Goal: Use online tool/utility: Use online tool/utility

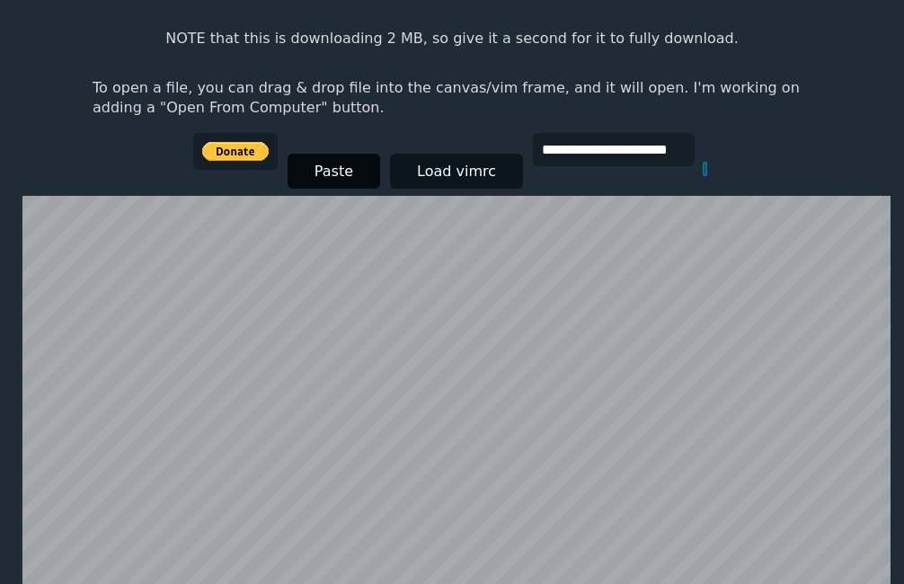
scroll to position [170, 0]
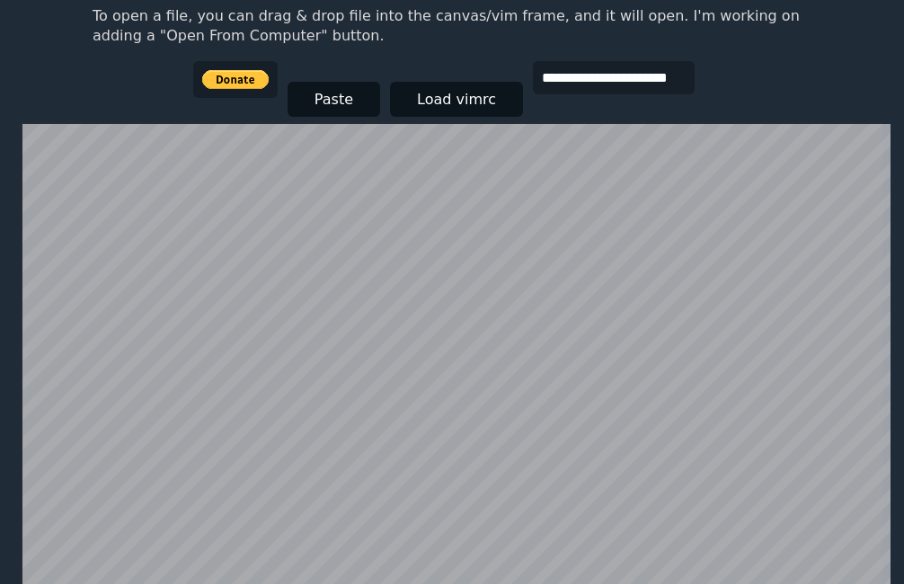
scroll to position [180, 0]
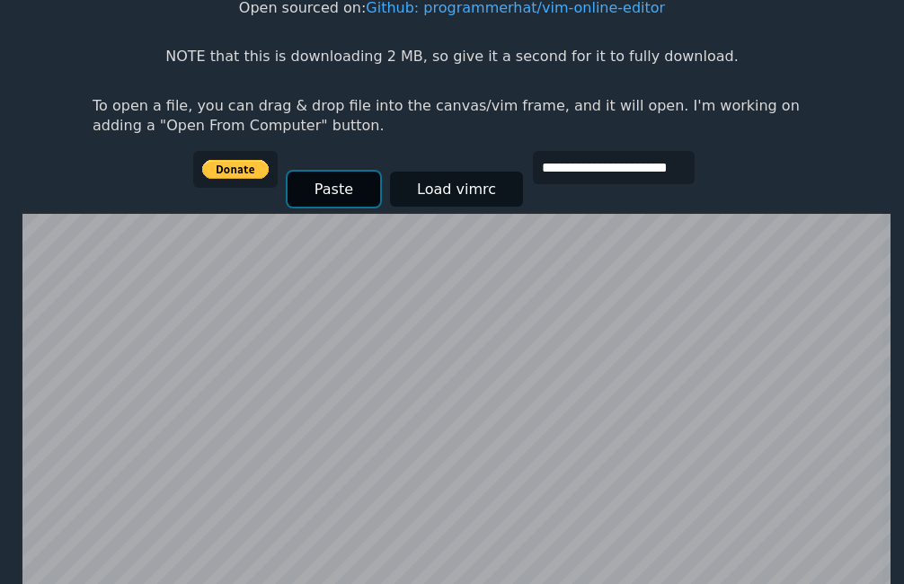
click at [316, 194] on button "Paste" at bounding box center [333, 189] width 93 height 35
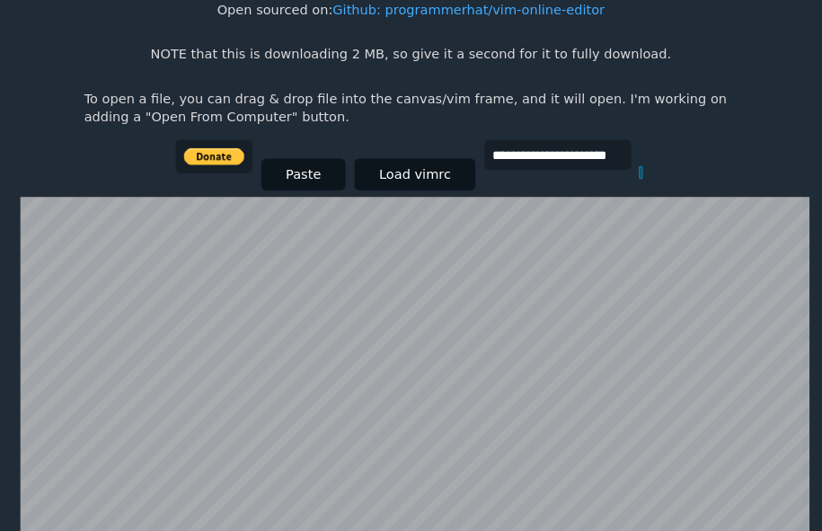
scroll to position [171, 0]
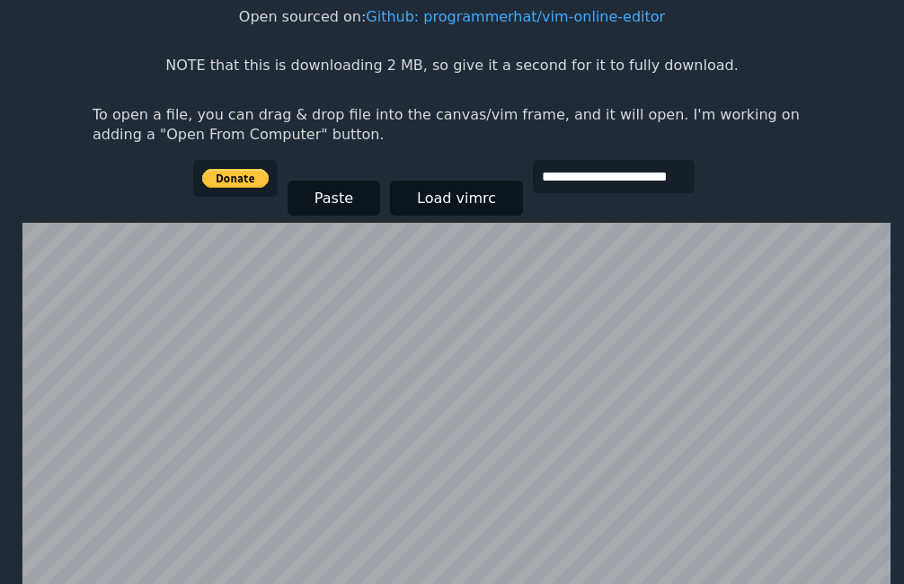
click at [804, 190] on body "**********" at bounding box center [452, 139] width 737 height 584
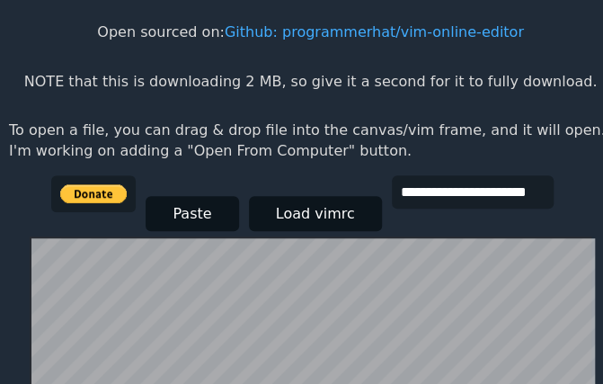
scroll to position [231, 0]
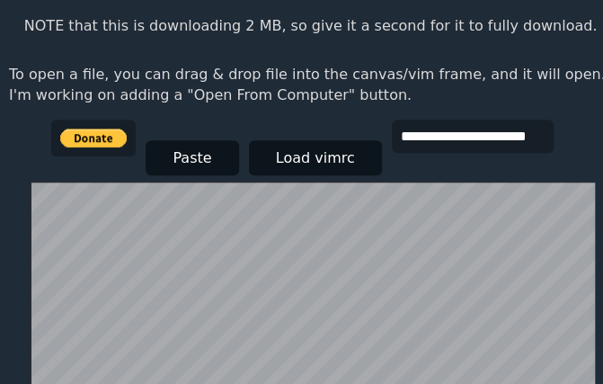
click at [525, 93] on p "To open a file, you can drag & drop file into the canvas/vim frame, and it will…" at bounding box center [310, 85] width 603 height 40
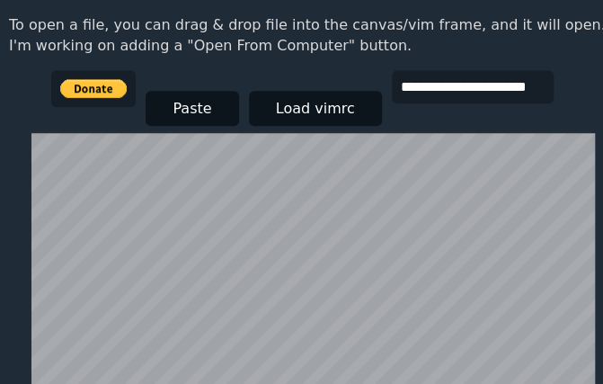
scroll to position [221, 0]
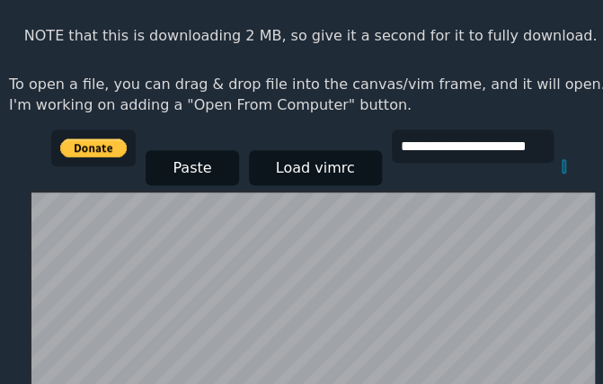
scroll to position [368, 0]
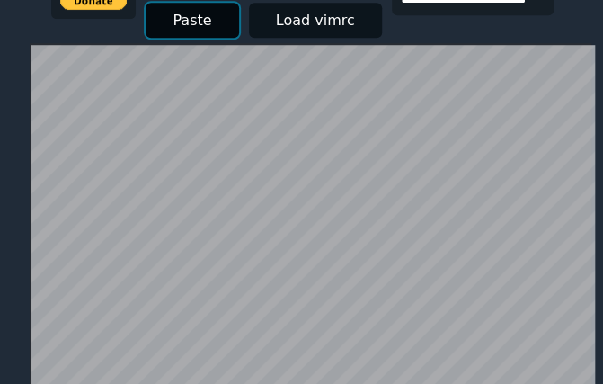
drag, startPoint x: 391, startPoint y: 160, endPoint x: 186, endPoint y: 23, distance: 246.1
click at [186, 23] on button "Paste" at bounding box center [192, 20] width 93 height 35
drag, startPoint x: 186, startPoint y: 41, endPoint x: 168, endPoint y: 20, distance: 28.1
click at [167, 20] on button "Paste" at bounding box center [192, 20] width 93 height 35
click at [172, 21] on button "Paste" at bounding box center [192, 20] width 93 height 35
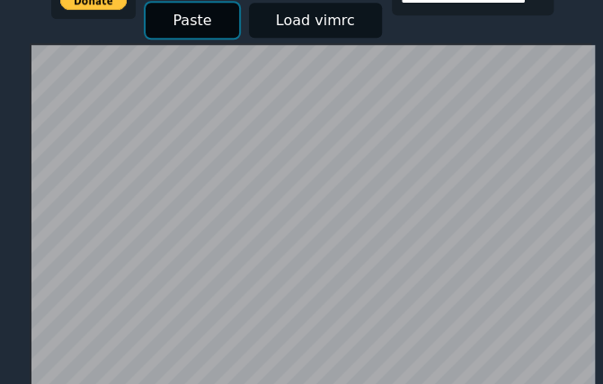
drag, startPoint x: 408, startPoint y: 153, endPoint x: 189, endPoint y: 22, distance: 255.4
click at [189, 22] on button "Paste" at bounding box center [192, 20] width 93 height 35
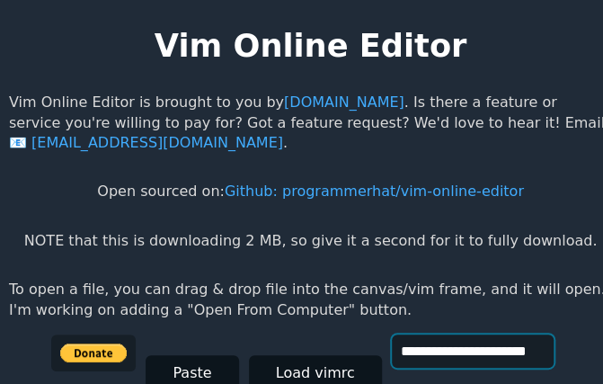
scroll to position [0, 0]
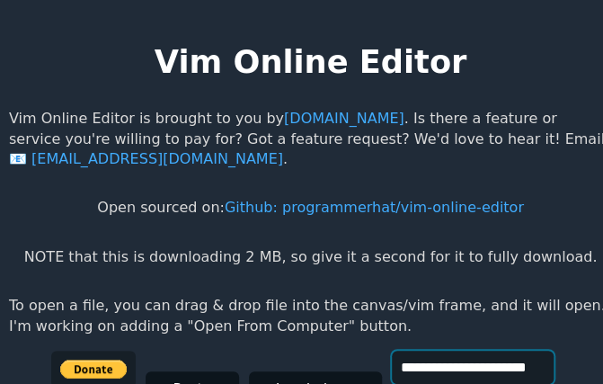
drag, startPoint x: 408, startPoint y: 0, endPoint x: 400, endPoint y: -14, distance: 16.5
click at [400, 0] on html "**********" at bounding box center [301, 209] width 603 height 419
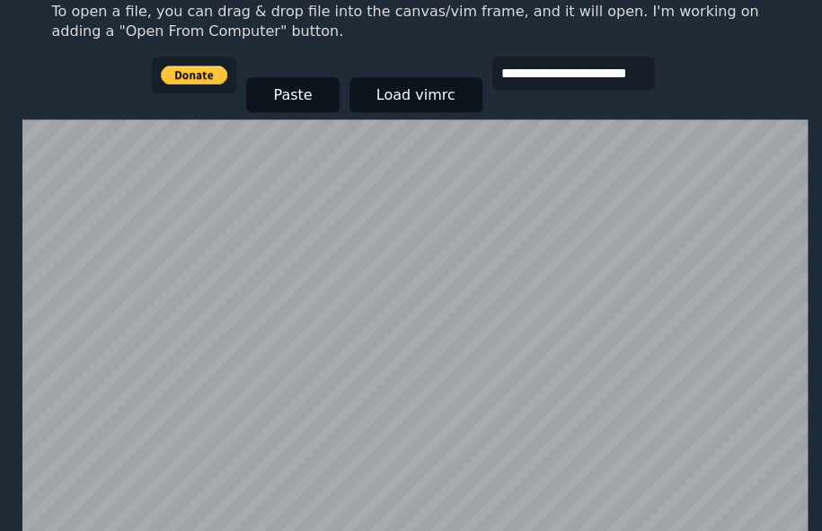
scroll to position [326, 0]
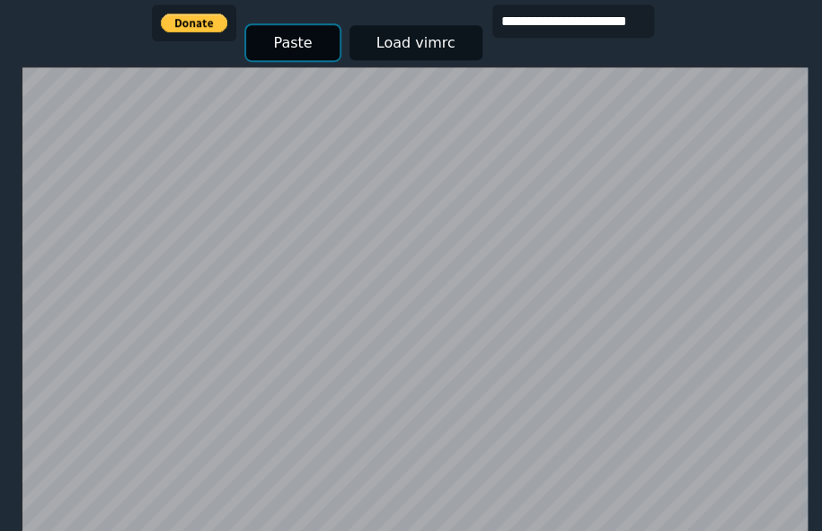
click at [298, 41] on button "Paste" at bounding box center [292, 42] width 93 height 35
